Goal: Task Accomplishment & Management: Manage account settings

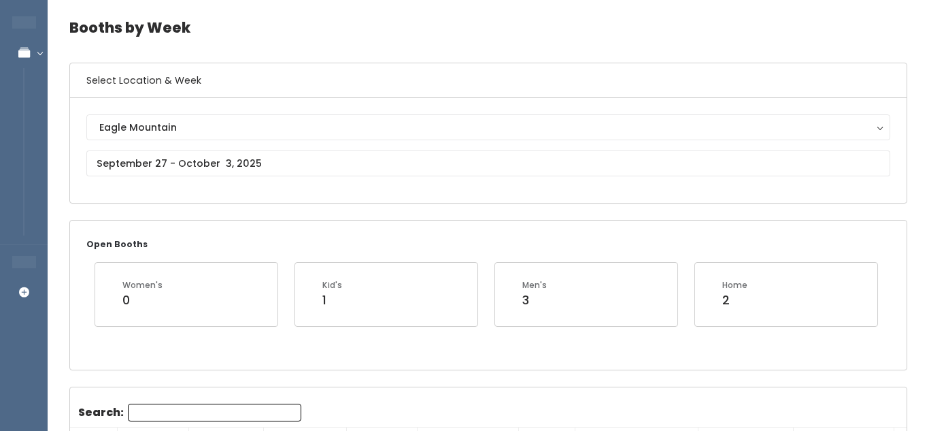
scroll to position [49, 0]
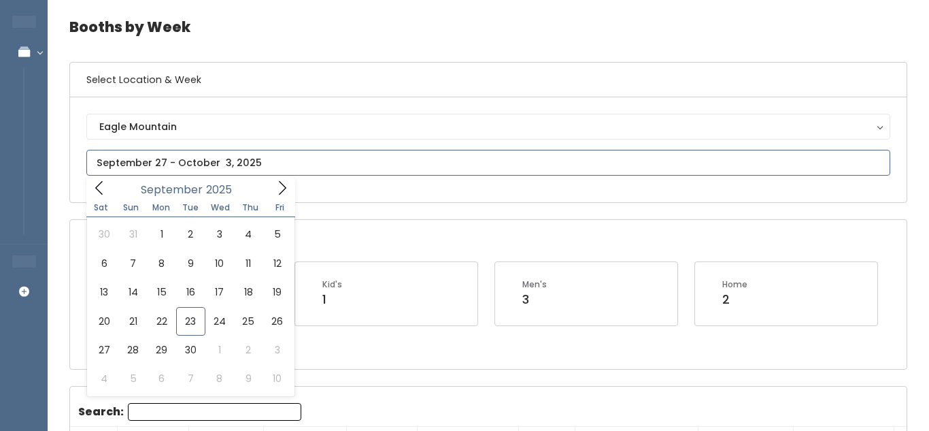
click at [288, 156] on input "text" at bounding box center [488, 163] width 804 height 26
type input "September 27 to October 3"
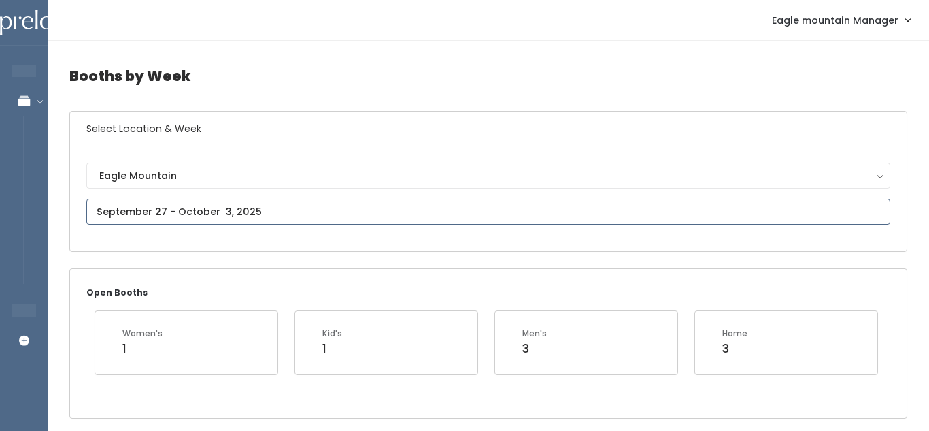
click at [332, 206] on input "text" at bounding box center [488, 212] width 804 height 26
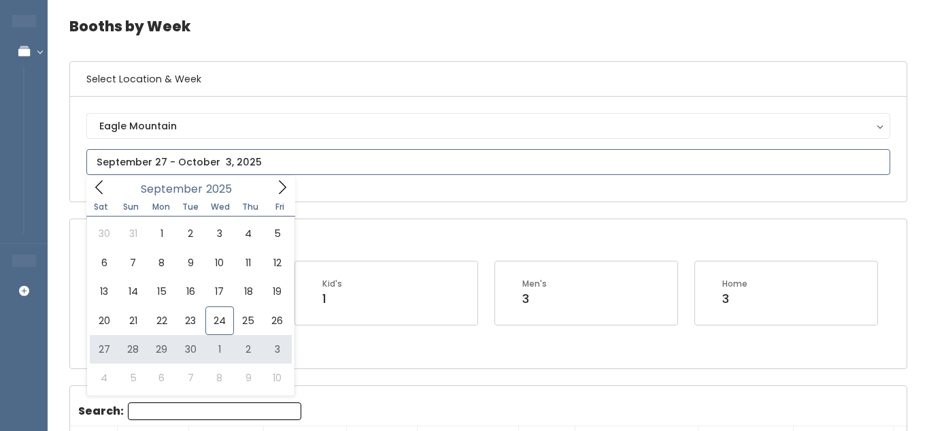
scroll to position [54, 0]
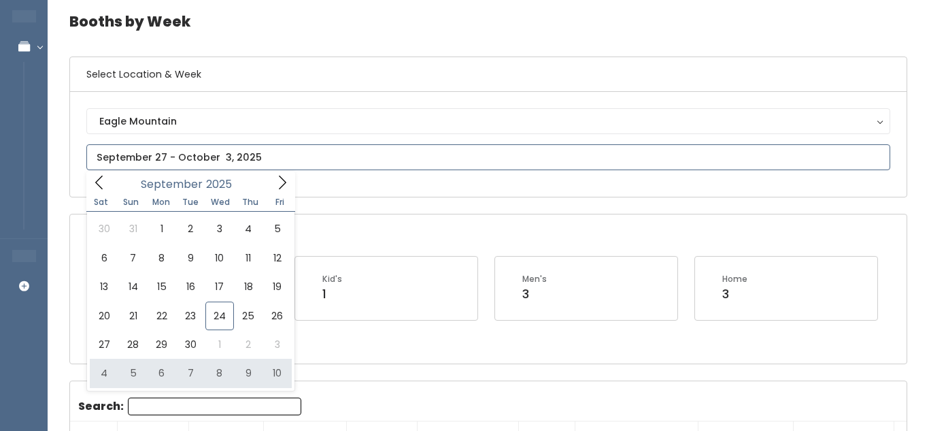
type input "October 4 to October 10"
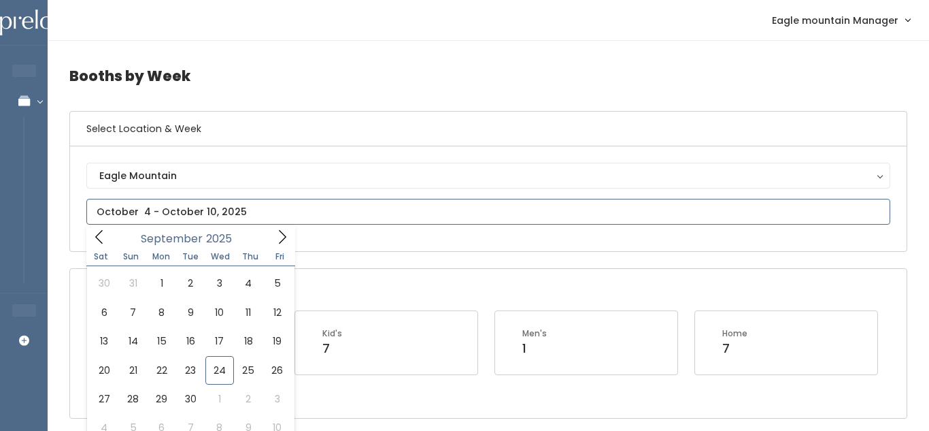
click at [222, 218] on input "text" at bounding box center [488, 212] width 804 height 26
type input "September 20 to September 26"
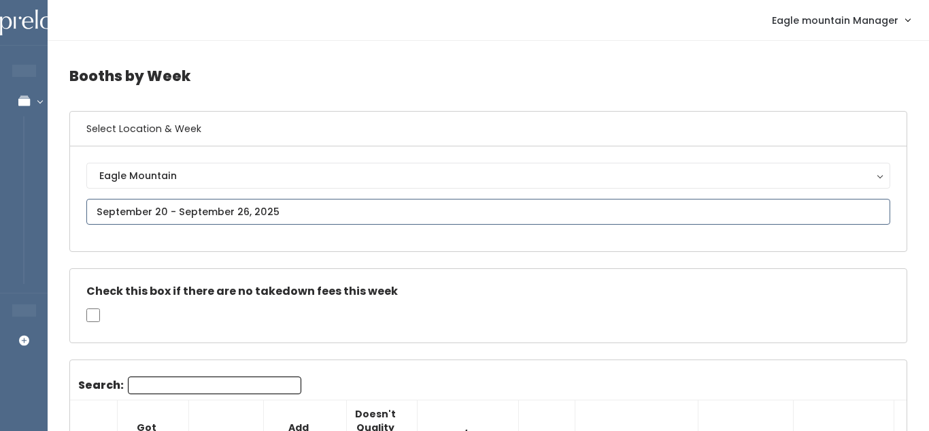
click at [387, 213] on input "text" at bounding box center [488, 212] width 804 height 26
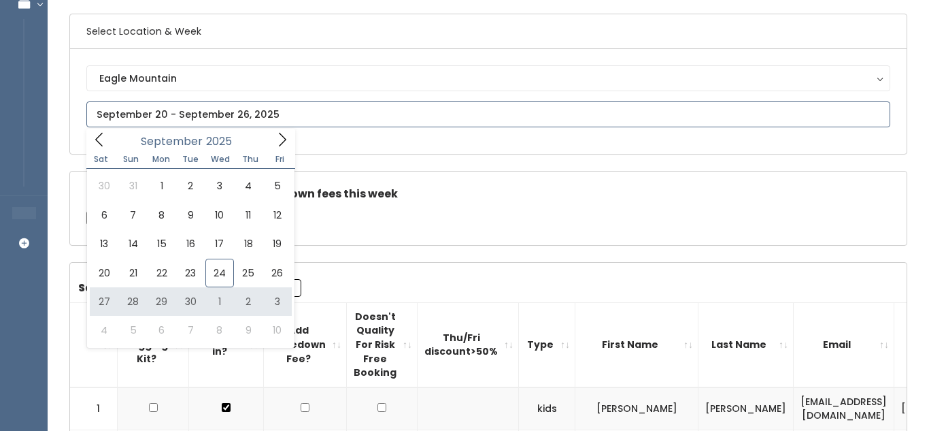
scroll to position [99, 0]
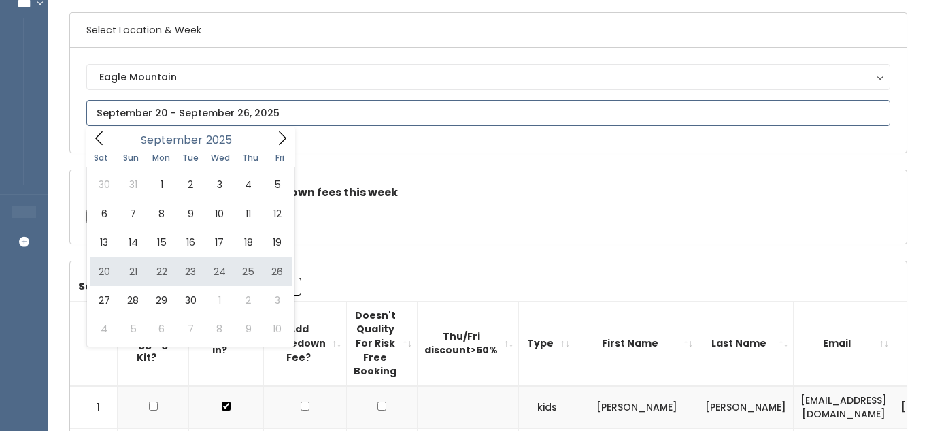
type input "September 20 to September 26"
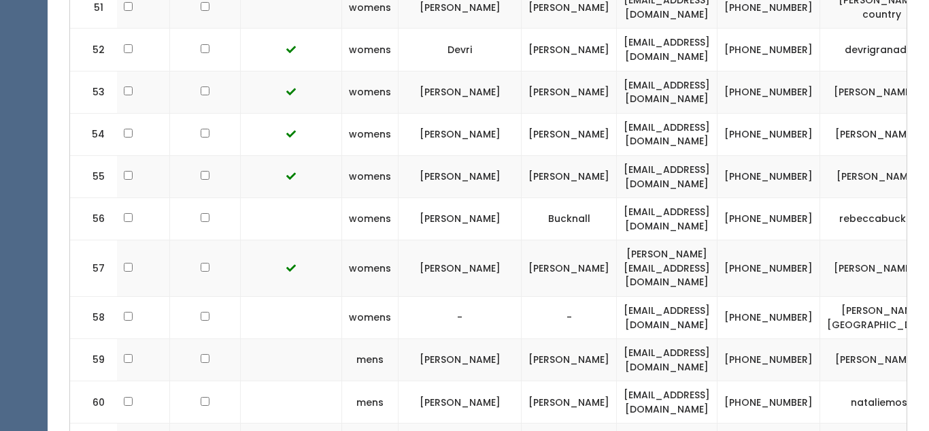
scroll to position [0, 178]
drag, startPoint x: 527, startPoint y: 244, endPoint x: 678, endPoint y: 245, distance: 151.0
click at [678, 296] on td "[EMAIL_ADDRESS][DOMAIN_NAME]" at bounding box center [666, 317] width 101 height 42
copy td "[EMAIL_ADDRESS][DOMAIN_NAME]"
click at [820, 296] on td "jori-blackhurst" at bounding box center [881, 317] width 123 height 42
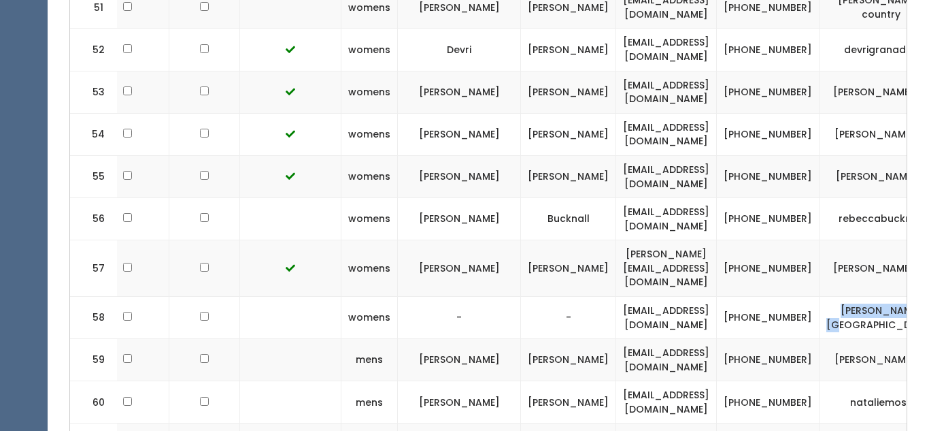
drag, startPoint x: 767, startPoint y: 248, endPoint x: 837, endPoint y: 246, distance: 70.8
click at [837, 296] on td "[PERSON_NAME][GEOGRAPHIC_DATA]" at bounding box center [881, 317] width 123 height 42
copy td "[PERSON_NAME][GEOGRAPHIC_DATA]"
drag, startPoint x: 696, startPoint y: 246, endPoint x: 733, endPoint y: 256, distance: 38.1
click at [733, 296] on td "[PHONE_NUMBER]" at bounding box center [768, 317] width 103 height 42
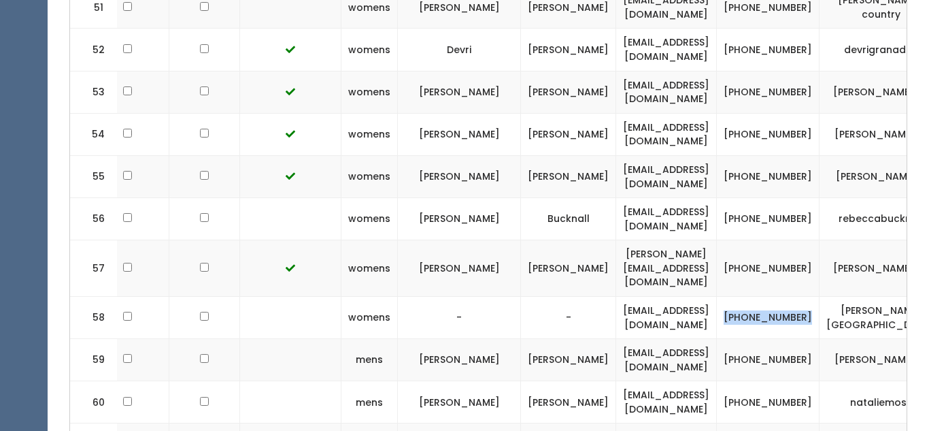
copy td "(801) 310-1513"
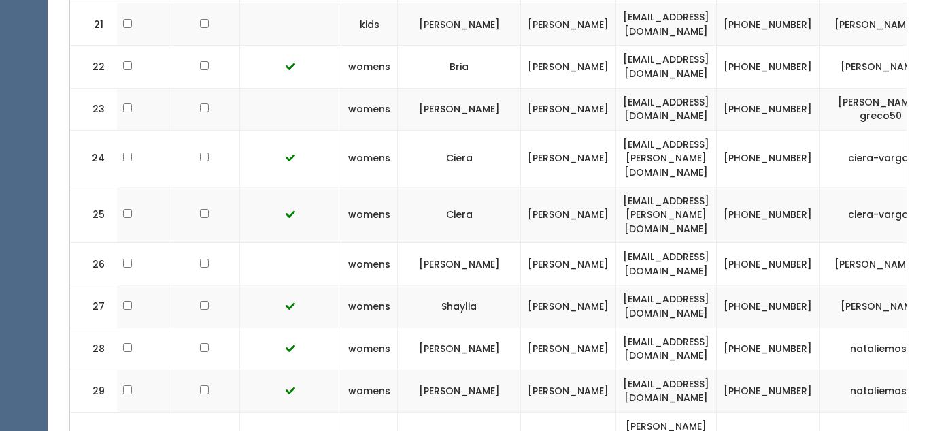
scroll to position [1049, 0]
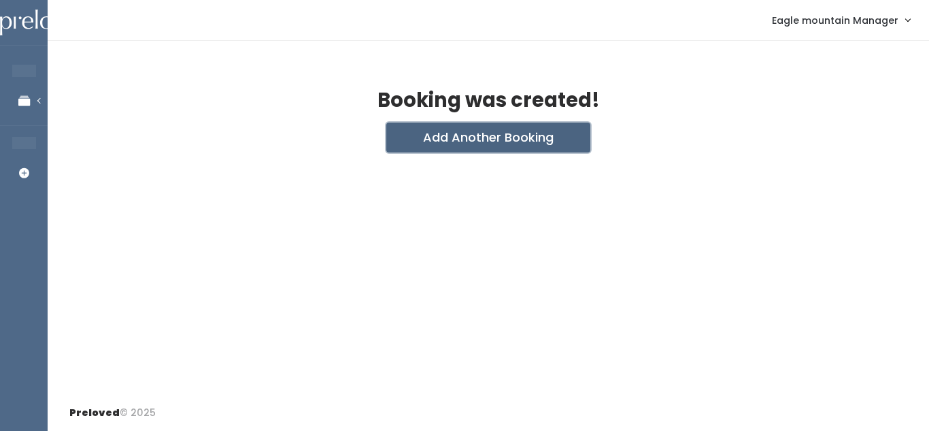
click at [443, 139] on button "Add Another Booking" at bounding box center [488, 137] width 204 height 30
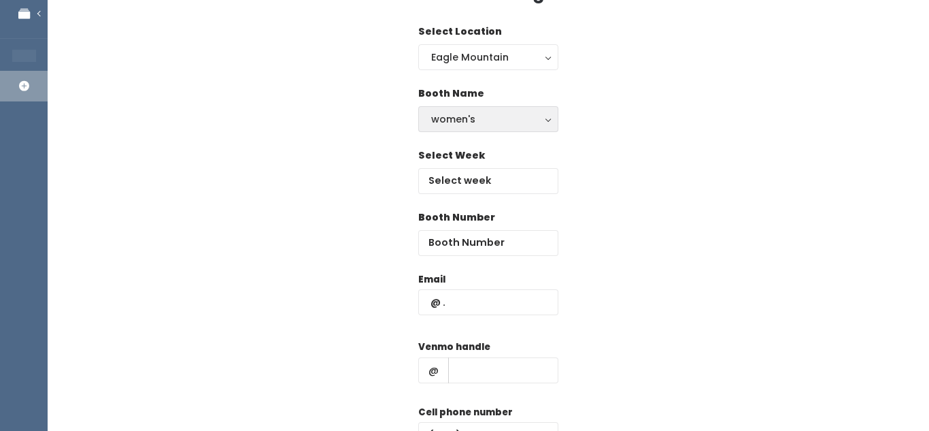
scroll to position [86, 0]
click at [470, 175] on input "text" at bounding box center [488, 182] width 140 height 26
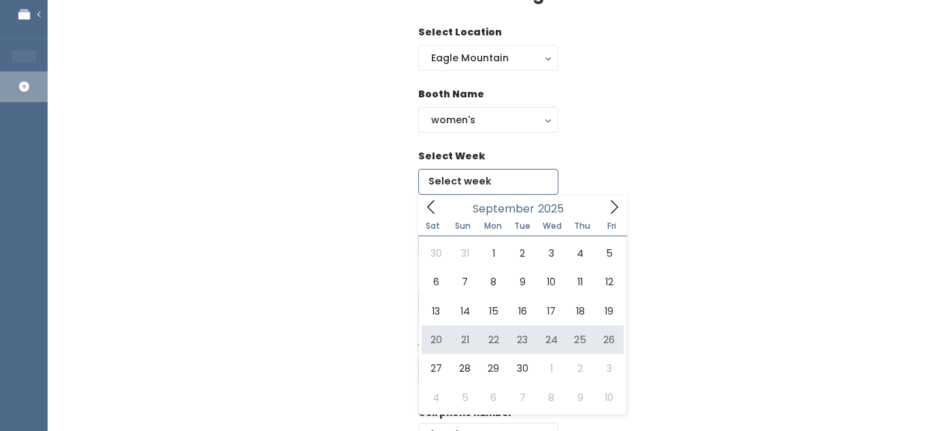
type input "[DATE] to [DATE]"
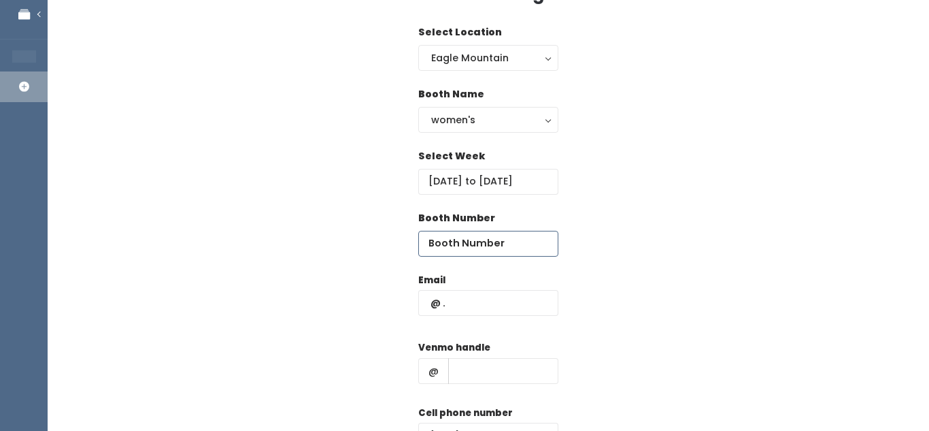
click at [459, 248] on input "number" at bounding box center [488, 244] width 140 height 26
type input "58"
click at [502, 307] on input "text" at bounding box center [488, 303] width 140 height 26
paste input "[EMAIL_ADDRESS][DOMAIN_NAME]"
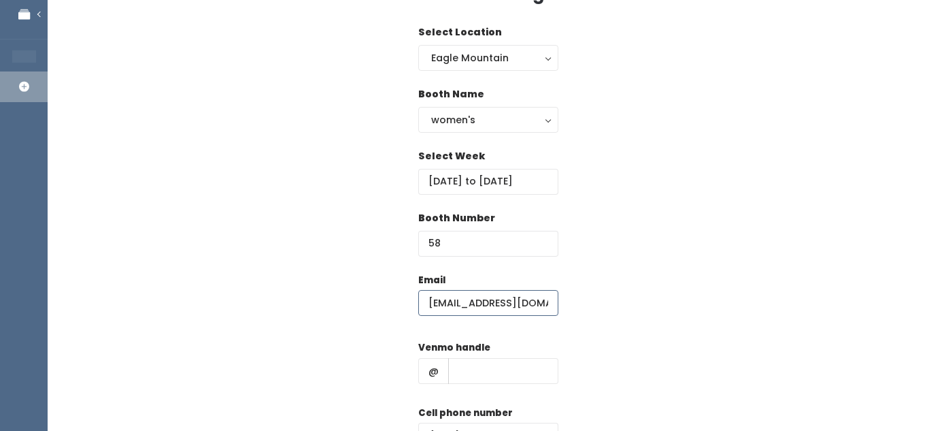
scroll to position [0, 13]
type input "[EMAIL_ADDRESS][DOMAIN_NAME]"
click at [638, 239] on div "Booth Number 58" at bounding box center [488, 242] width 838 height 62
click at [445, 370] on span "@" at bounding box center [433, 371] width 31 height 26
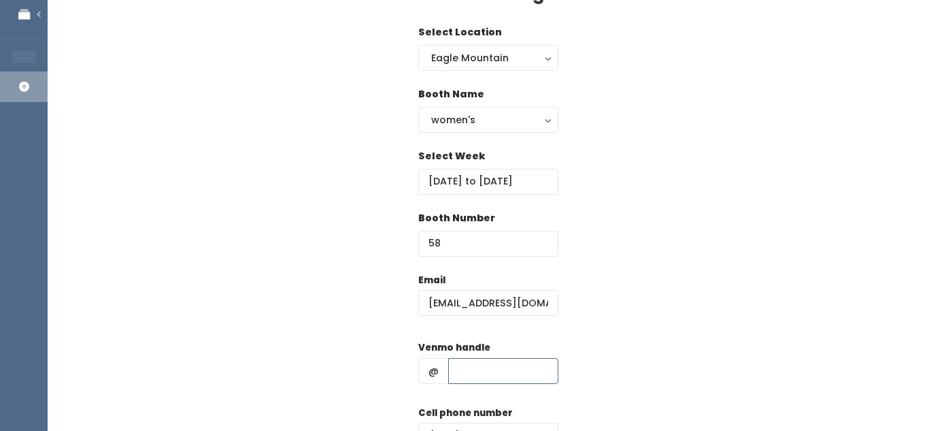
click at [460, 373] on input "text" at bounding box center [503, 371] width 110 height 26
paste input "[PERSON_NAME][GEOGRAPHIC_DATA]"
type input "[PERSON_NAME][GEOGRAPHIC_DATA]"
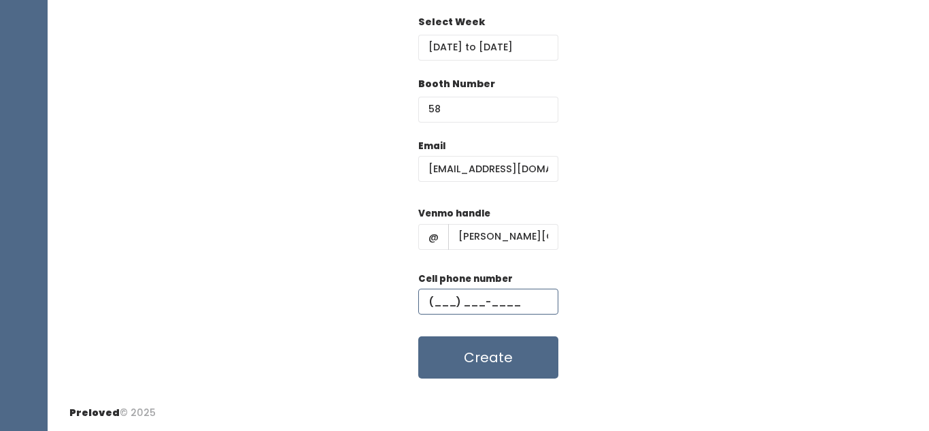
click at [483, 307] on input "text" at bounding box center [488, 301] width 140 height 26
paste input "[PHONE_NUMBER]"
type input "[PHONE_NUMBER]"
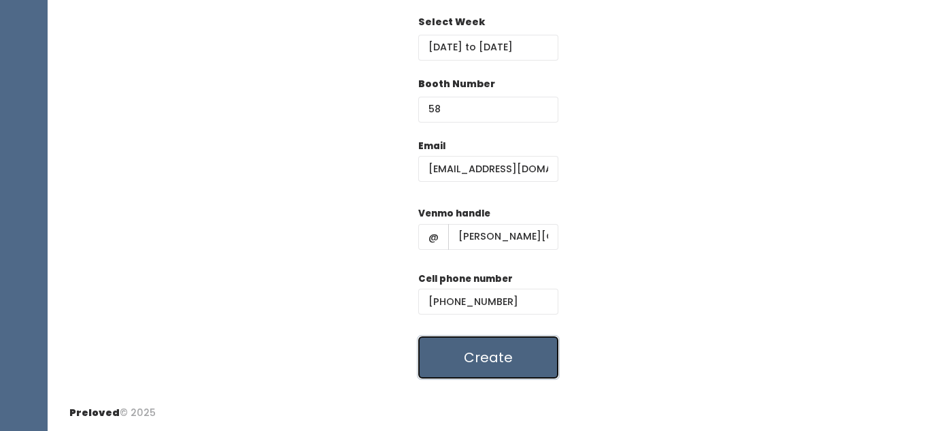
click at [489, 362] on button "Create" at bounding box center [488, 357] width 140 height 42
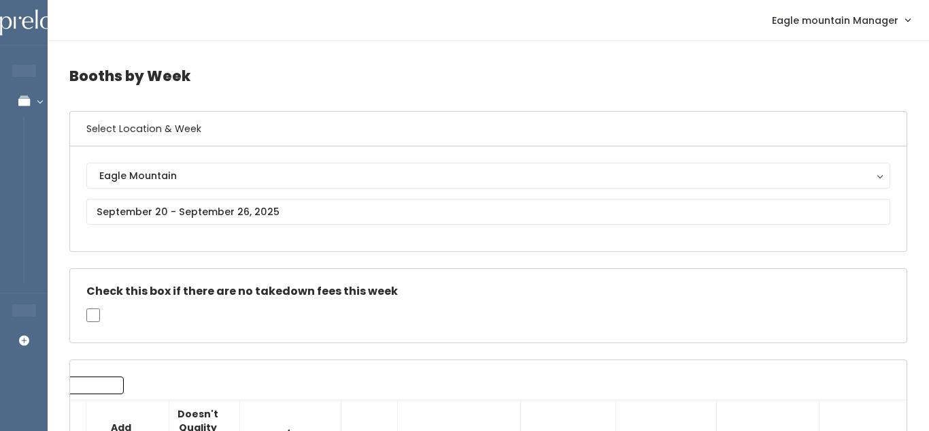
click at [872, 27] on span "Eagle mountain Manager" at bounding box center [835, 20] width 127 height 15
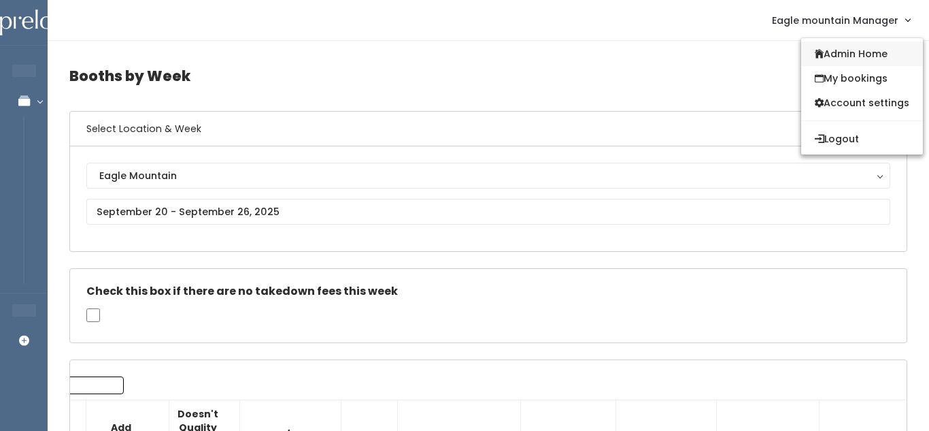
click at [847, 52] on link "Admin Home" at bounding box center [862, 53] width 122 height 24
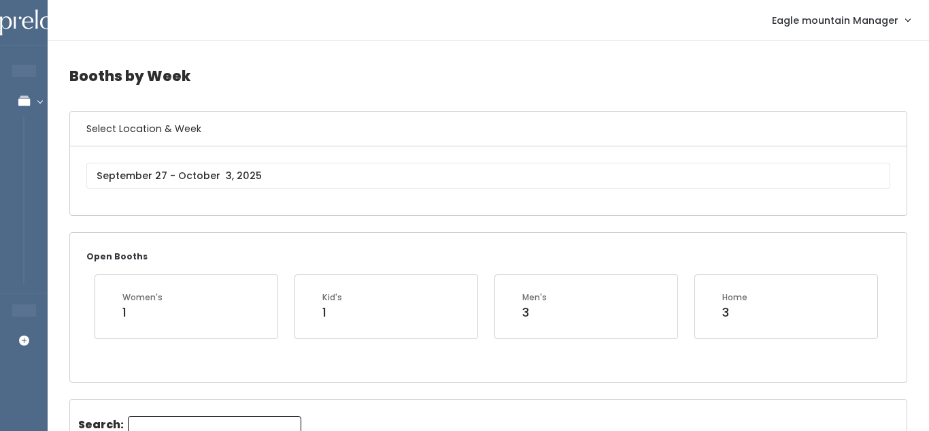
click at [848, 25] on span "Eagle mountain Manager" at bounding box center [835, 20] width 127 height 15
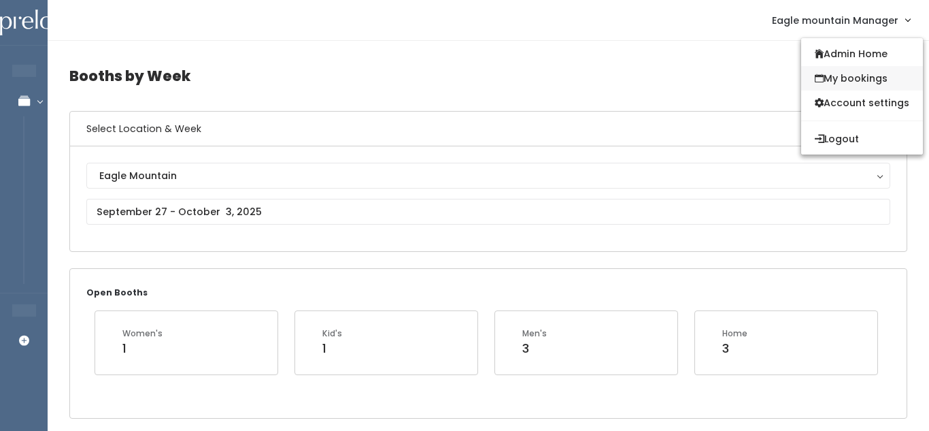
click at [835, 76] on link "My bookings" at bounding box center [862, 78] width 122 height 24
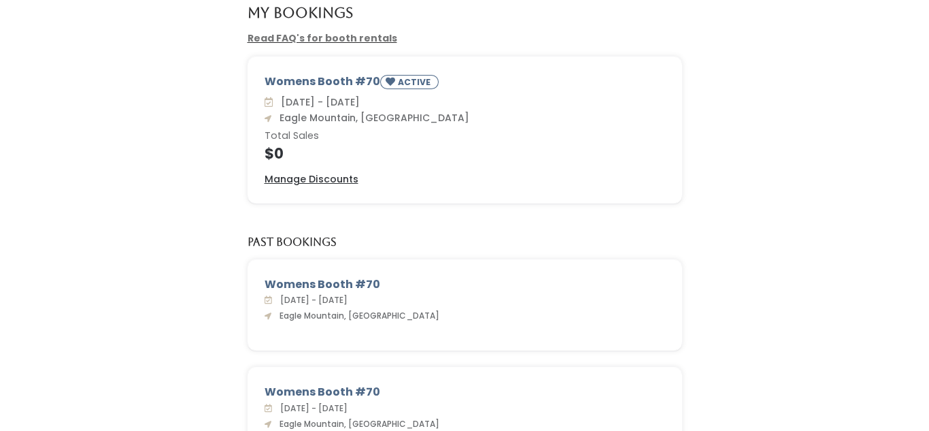
scroll to position [95, 0]
click at [311, 174] on u "Manage Discounts" at bounding box center [312, 180] width 94 height 14
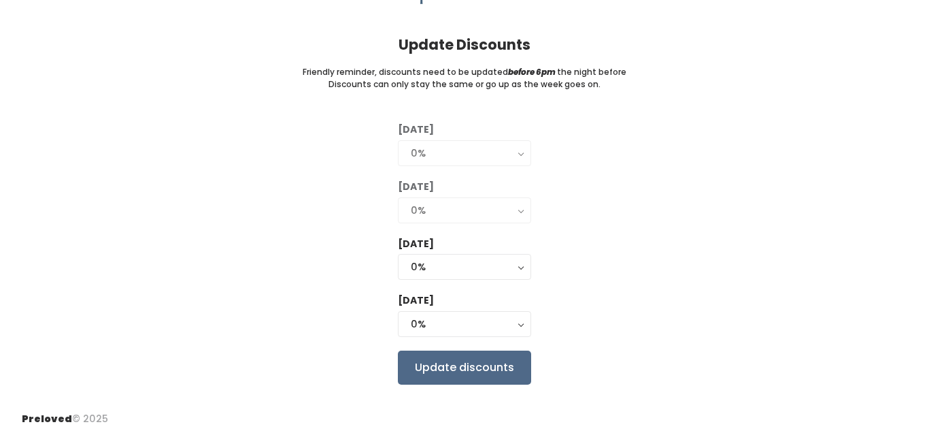
scroll to position [86, 0]
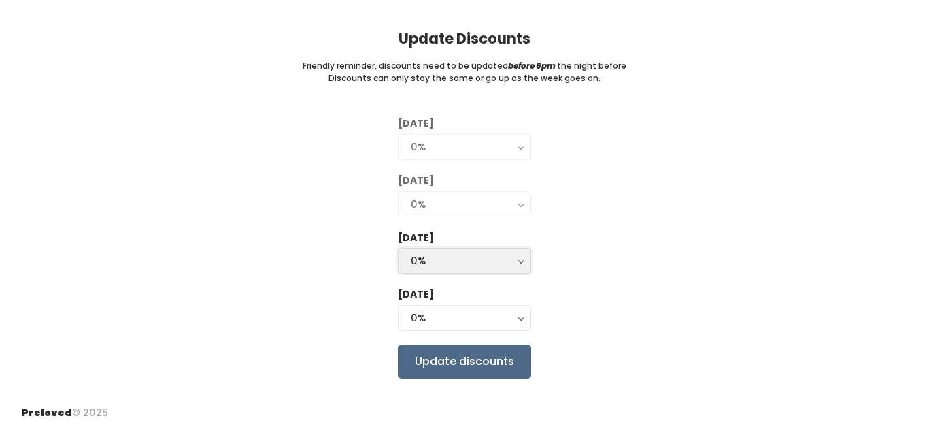
click at [511, 253] on div "0%" at bounding box center [464, 260] width 107 height 15
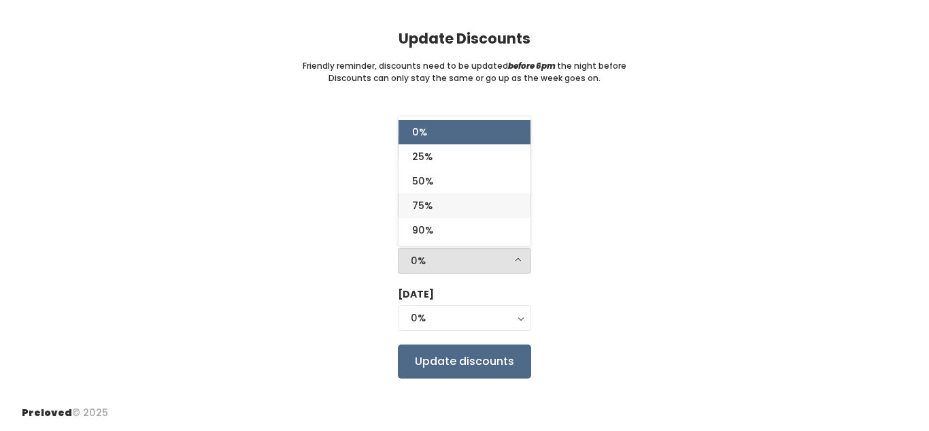
click at [448, 202] on link "75%" at bounding box center [465, 205] width 132 height 24
select select "75%"
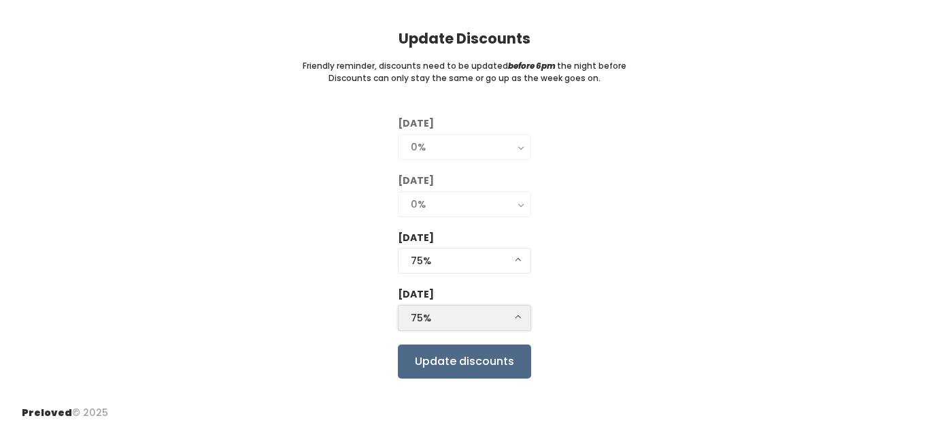
click at [449, 320] on div "75%" at bounding box center [464, 317] width 107 height 15
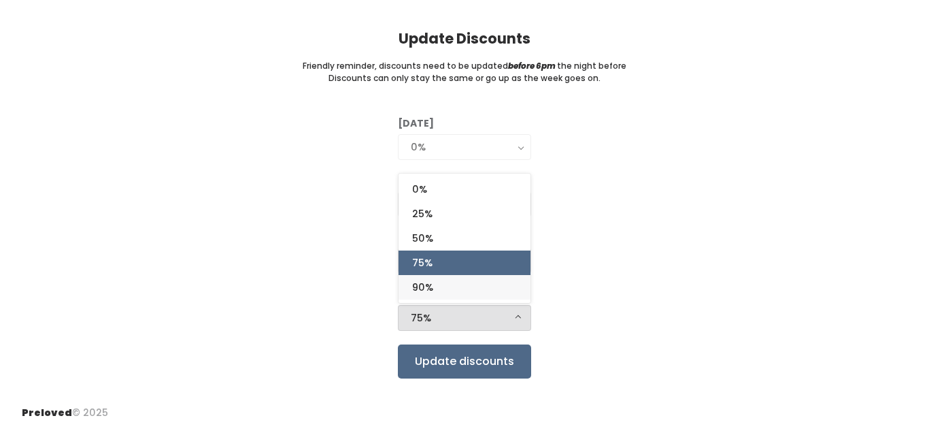
click at [454, 284] on link "90%" at bounding box center [465, 287] width 132 height 24
select select "90%"
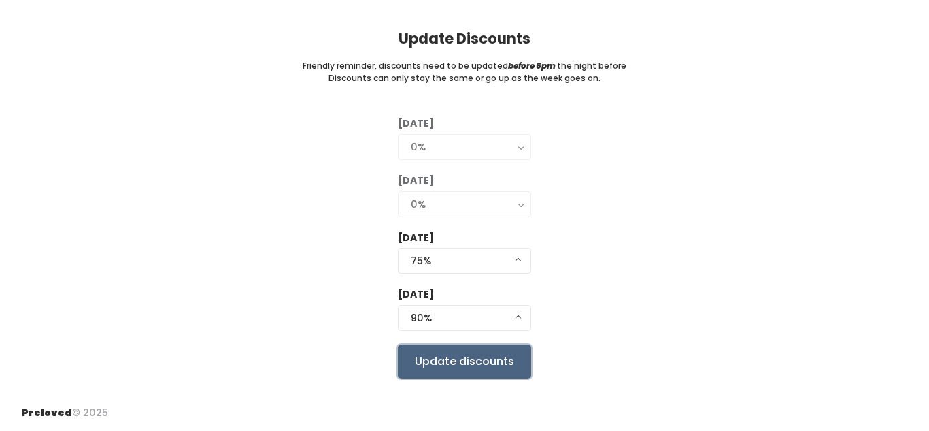
click at [489, 356] on input "Update discounts" at bounding box center [464, 361] width 133 height 34
